Goal: Navigation & Orientation: Find specific page/section

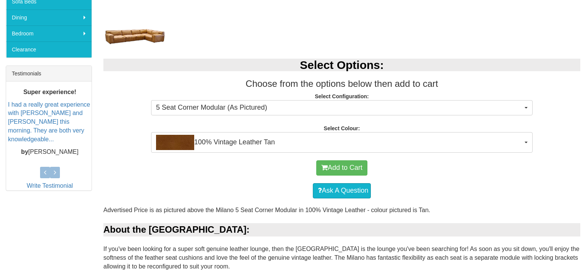
scroll to position [259, 0]
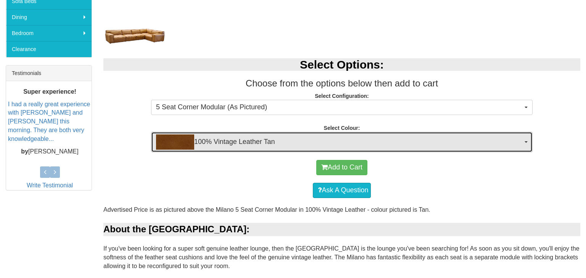
click at [524, 141] on span "button" at bounding box center [525, 142] width 3 height 2
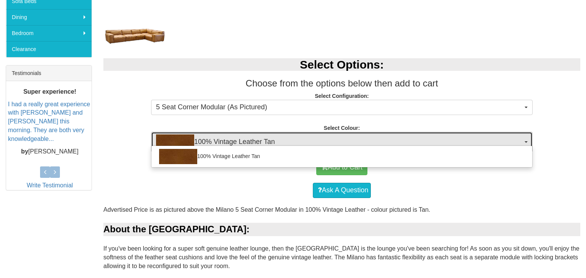
click at [524, 141] on span "button" at bounding box center [525, 142] width 3 height 2
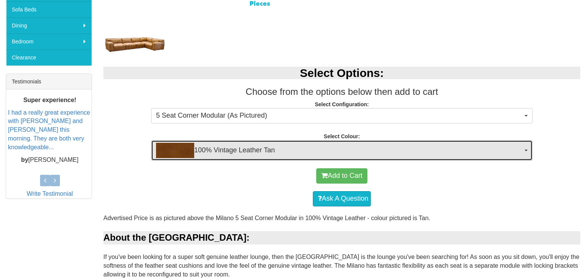
scroll to position [249, 0]
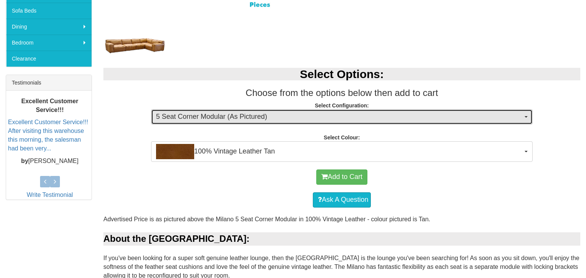
click at [526, 117] on span "button" at bounding box center [525, 117] width 3 height 2
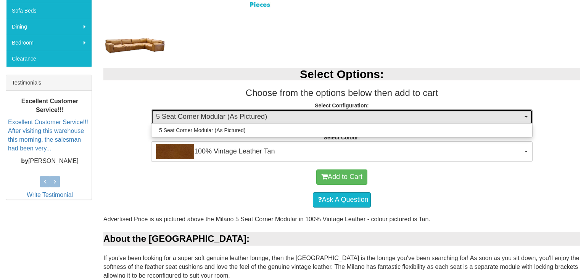
click at [526, 117] on span "button" at bounding box center [525, 117] width 3 height 2
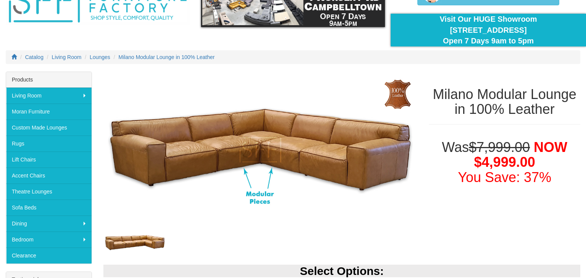
scroll to position [52, 0]
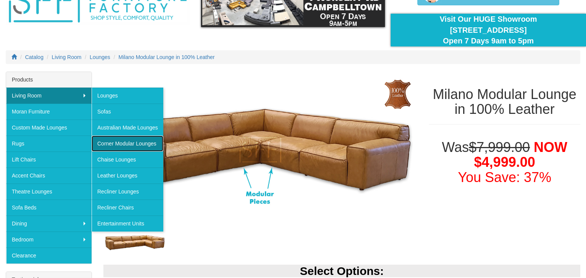
click at [129, 143] on link "Corner Modular Lounges" at bounding box center [128, 144] width 72 height 16
